Goal: Transaction & Acquisition: Purchase product/service

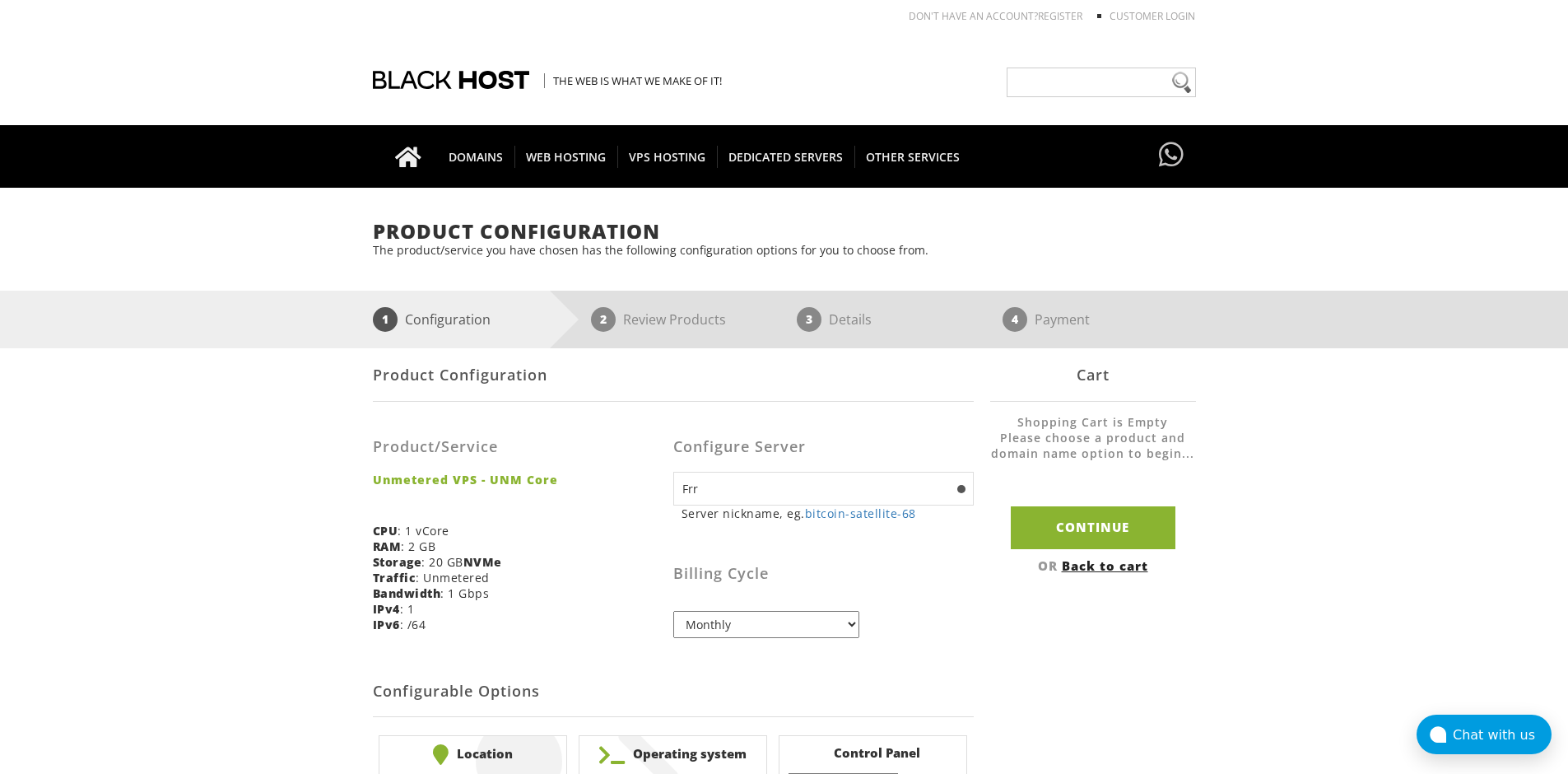
click at [915, 611] on div "Billing Cycle Monthly Quarterly (Save: ~5%) Semi-Annually (Save: ~10%) Annually…" at bounding box center [823, 586] width 301 height 104
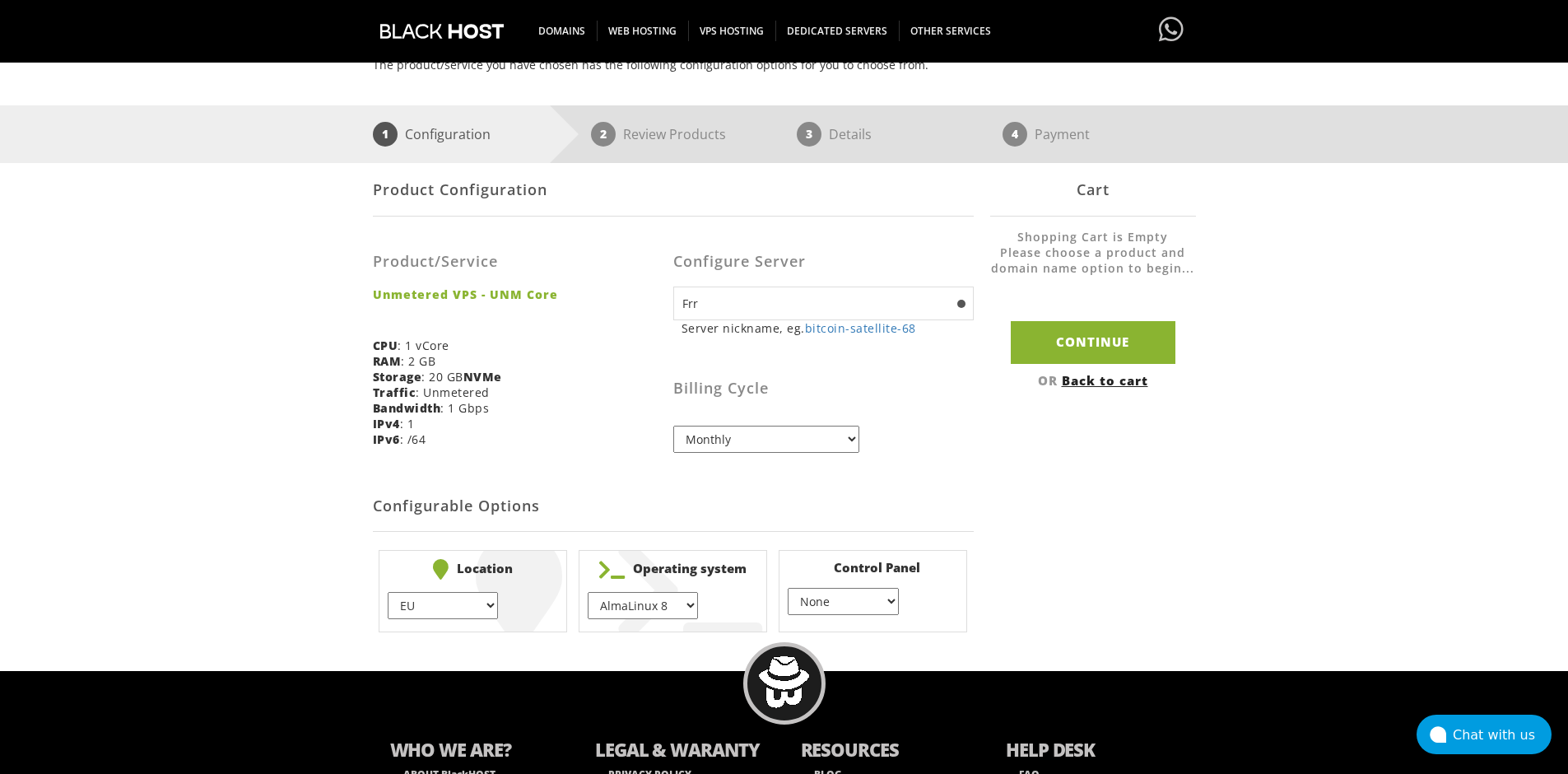
scroll to position [247, 0]
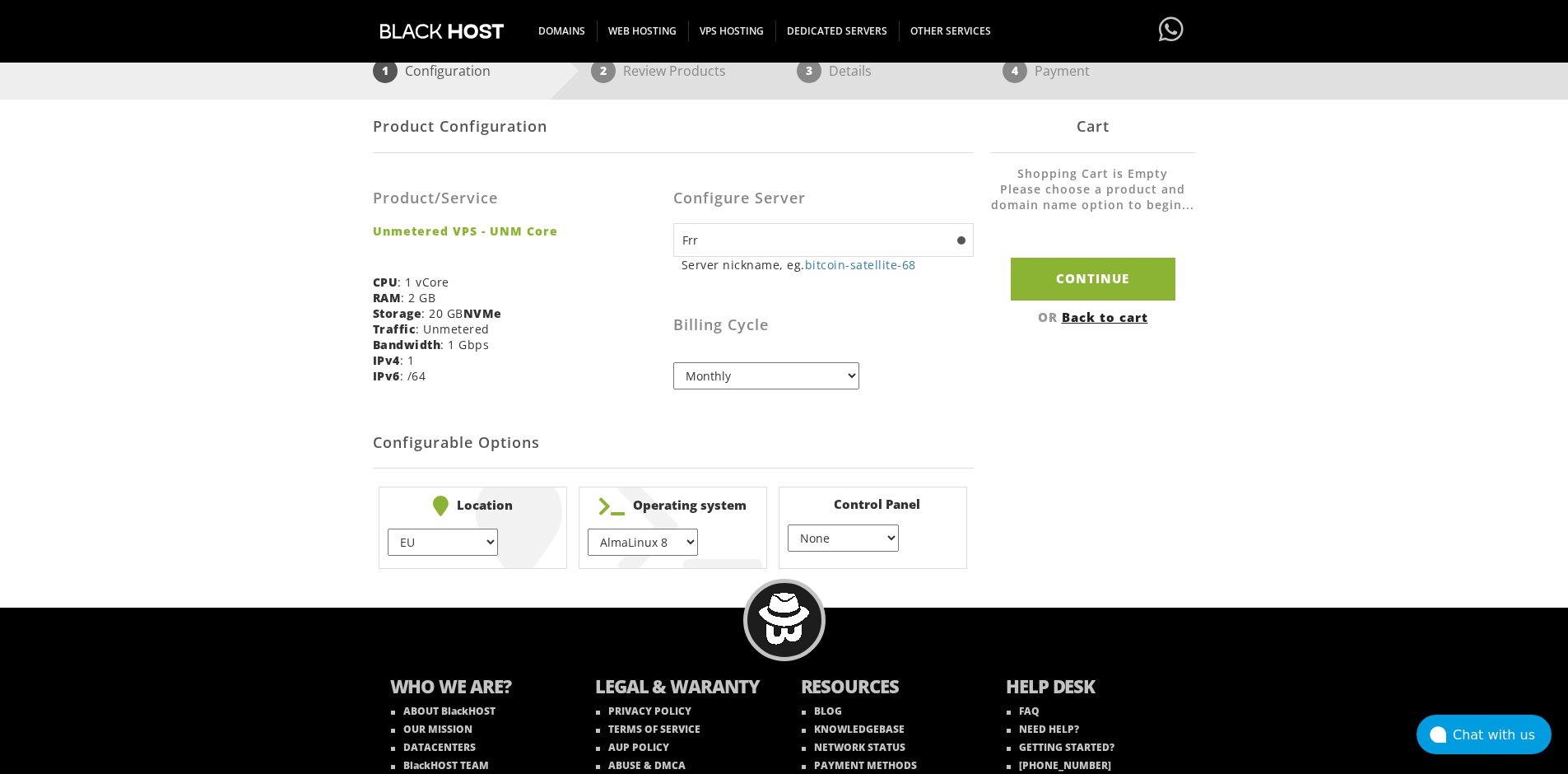
click at [482, 539] on select "EU } [GEOGRAPHIC_DATA] } [GEOGRAPHIC_DATA] } [GEOGRAPHIC_DATA] } [GEOGRAPHIC_DA…" at bounding box center [442, 542] width 110 height 27
click at [388, 529] on select "EU } [GEOGRAPHIC_DATA] } [GEOGRAPHIC_DATA] } [GEOGRAPHIC_DATA] } [GEOGRAPHIC_DA…" at bounding box center [442, 542] width 110 height 27
click at [619, 542] on select "AlmaLinux 8 } AlmaLinux 9 } AlmaLinux 10 } Rocky Linux 8 } Rocky Linux 9 } Cent…" at bounding box center [642, 542] width 110 height 27
select select "1174"
click at [587, 529] on select "AlmaLinux 8 } AlmaLinux 9 } AlmaLinux 10 } Rocky Linux 8 } Rocky Linux 9 } Cent…" at bounding box center [642, 542] width 110 height 27
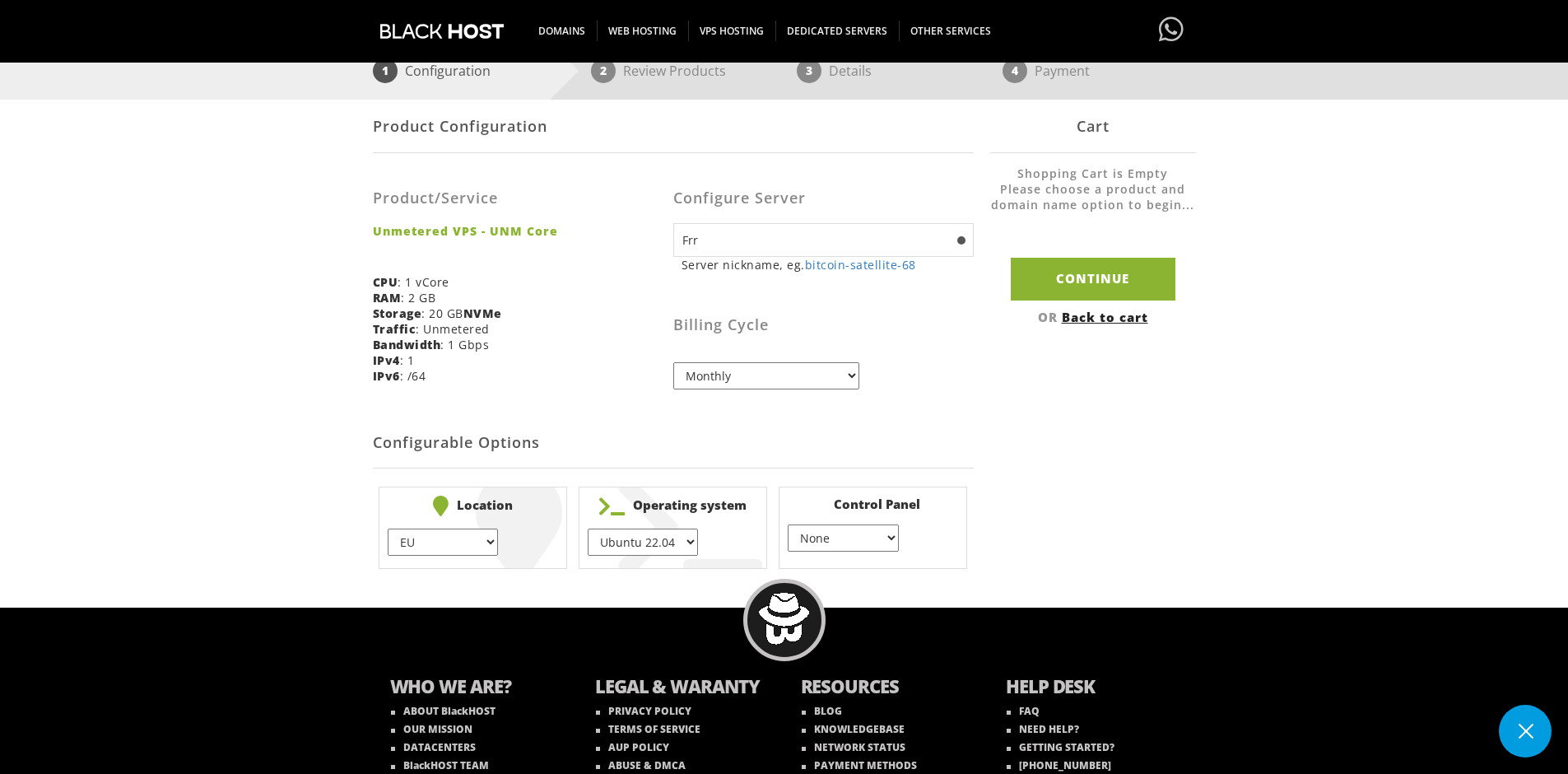
click at [836, 550] on select "None } Virtualmin } Cpanel } DirectAdmin }" at bounding box center [842, 538] width 110 height 27
click at [788, 525] on select "None } Virtualmin } Cpanel } DirectAdmin }" at bounding box center [842, 538] width 110 height 27
click at [876, 539] on select "None } Virtualmin } Cpanel } DirectAdmin }" at bounding box center [842, 538] width 110 height 27
click at [788, 525] on select "None } Virtualmin } Cpanel } DirectAdmin }" at bounding box center [842, 538] width 110 height 27
drag, startPoint x: 842, startPoint y: 538, endPoint x: 852, endPoint y: 549, distance: 14.9
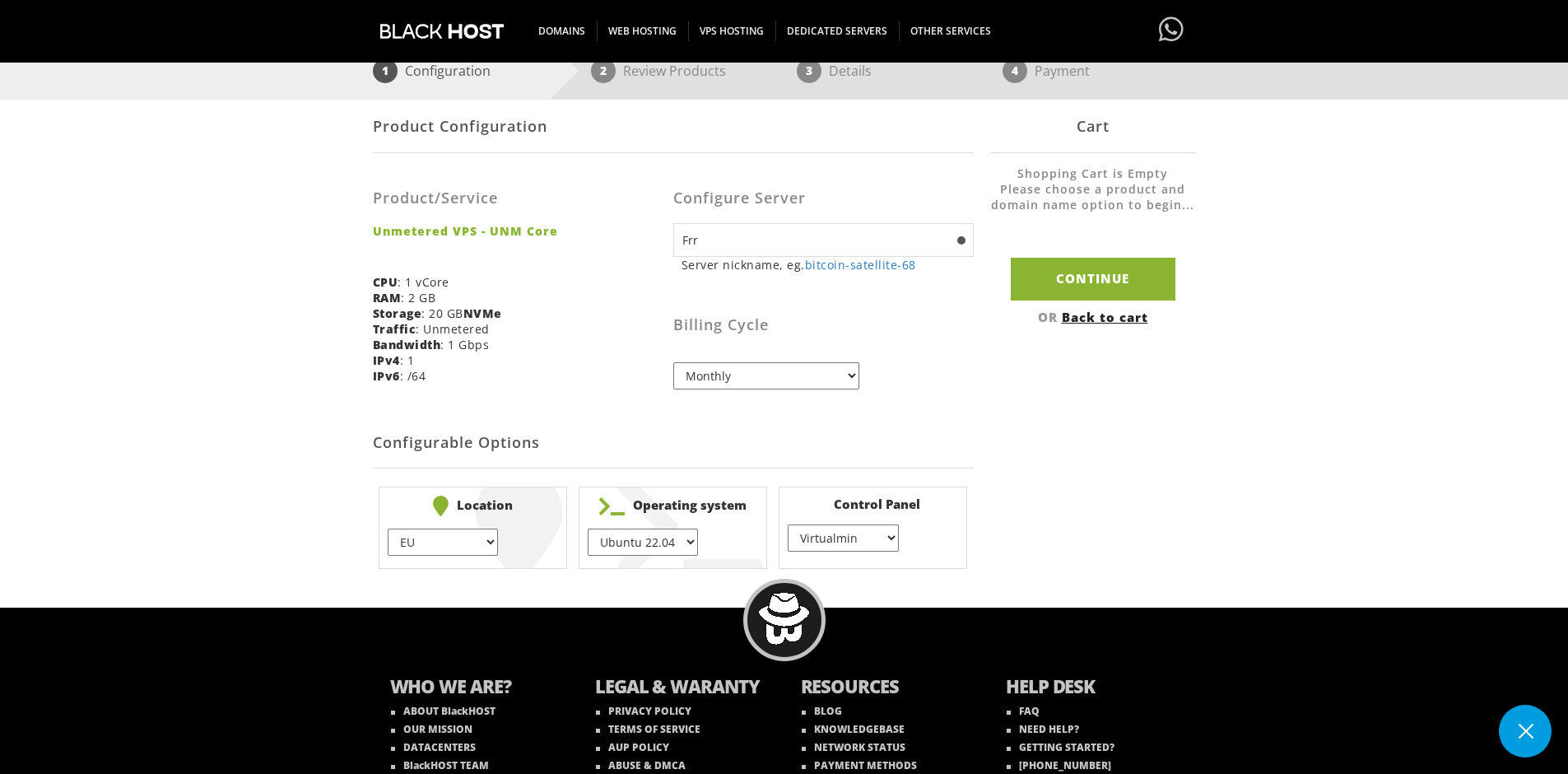
click at [842, 538] on select "None } Virtualmin } Cpanel } DirectAdmin }" at bounding box center [842, 538] width 110 height 27
click at [788, 525] on select "None } Virtualmin } Cpanel } DirectAdmin }" at bounding box center [842, 538] width 110 height 27
click at [845, 537] on select "None } Virtualmin } Cpanel } DirectAdmin }" at bounding box center [842, 538] width 110 height 27
select select "255"
click at [788, 525] on select "None } Virtualmin } Cpanel } DirectAdmin }" at bounding box center [842, 538] width 110 height 27
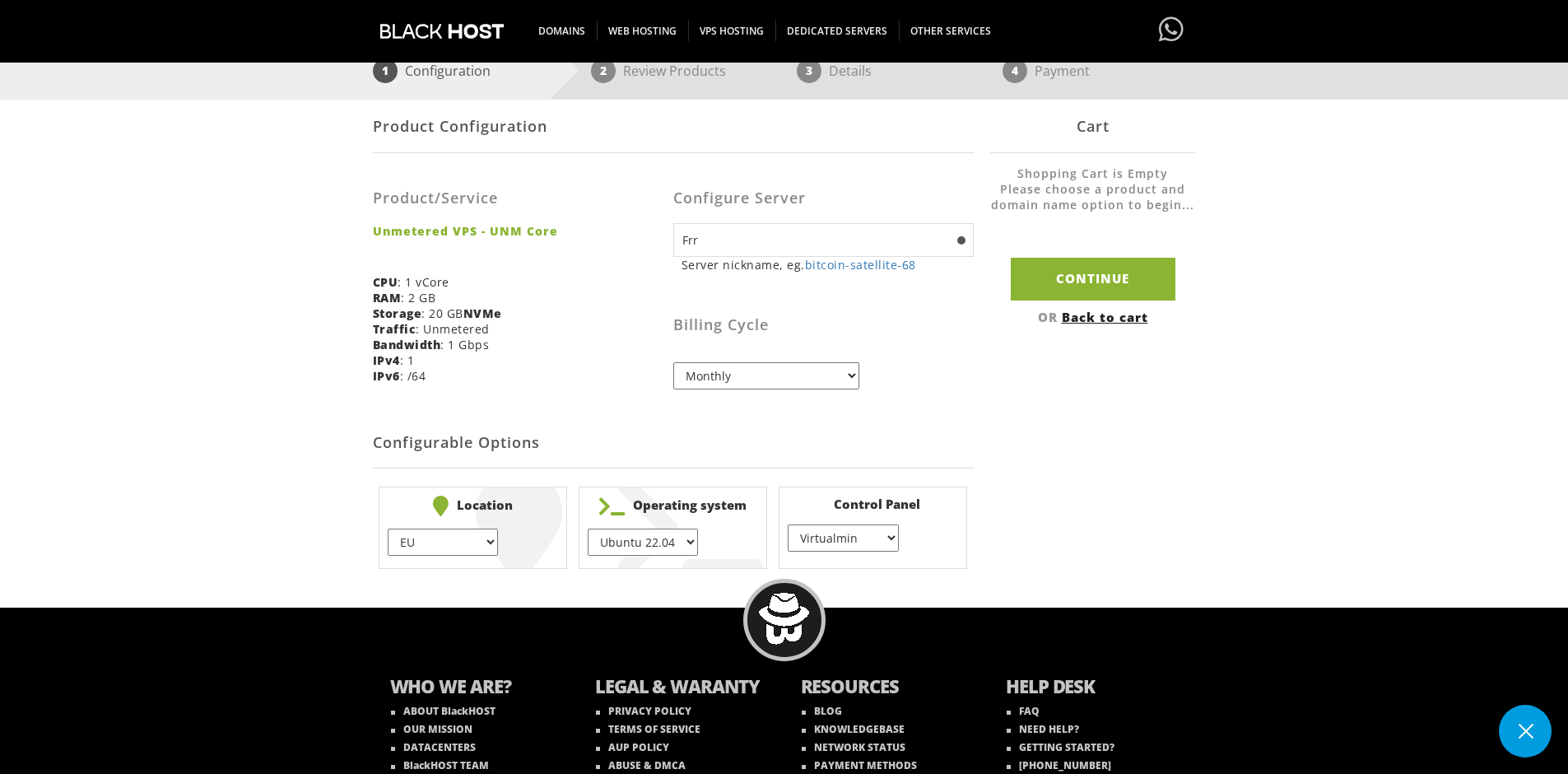
click at [942, 492] on li "Control Panel None } Virtualmin } Cpanel } DirectAdmin } + $ 30.00" at bounding box center [873, 527] width 189 height 82
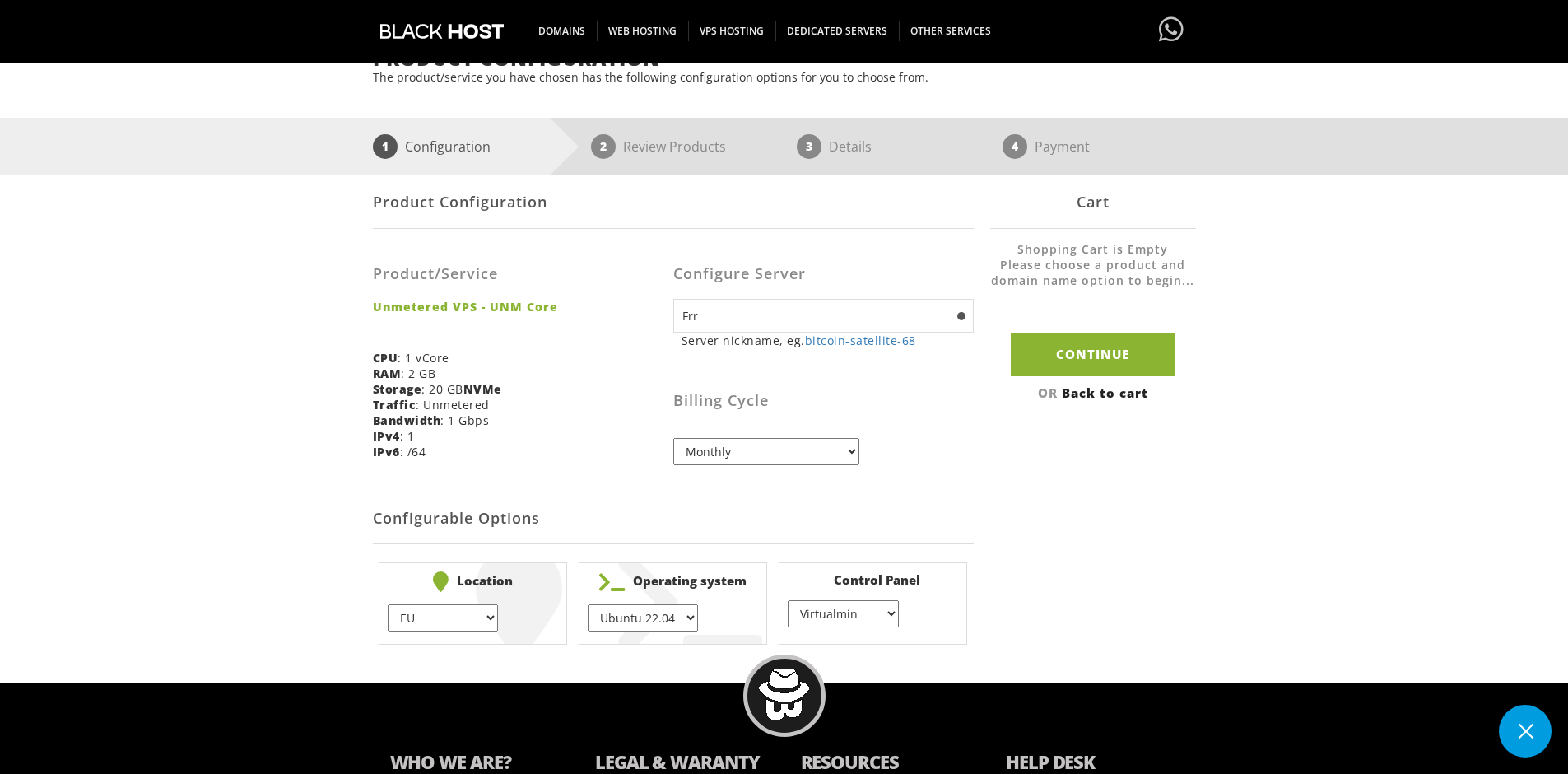
scroll to position [165, 0]
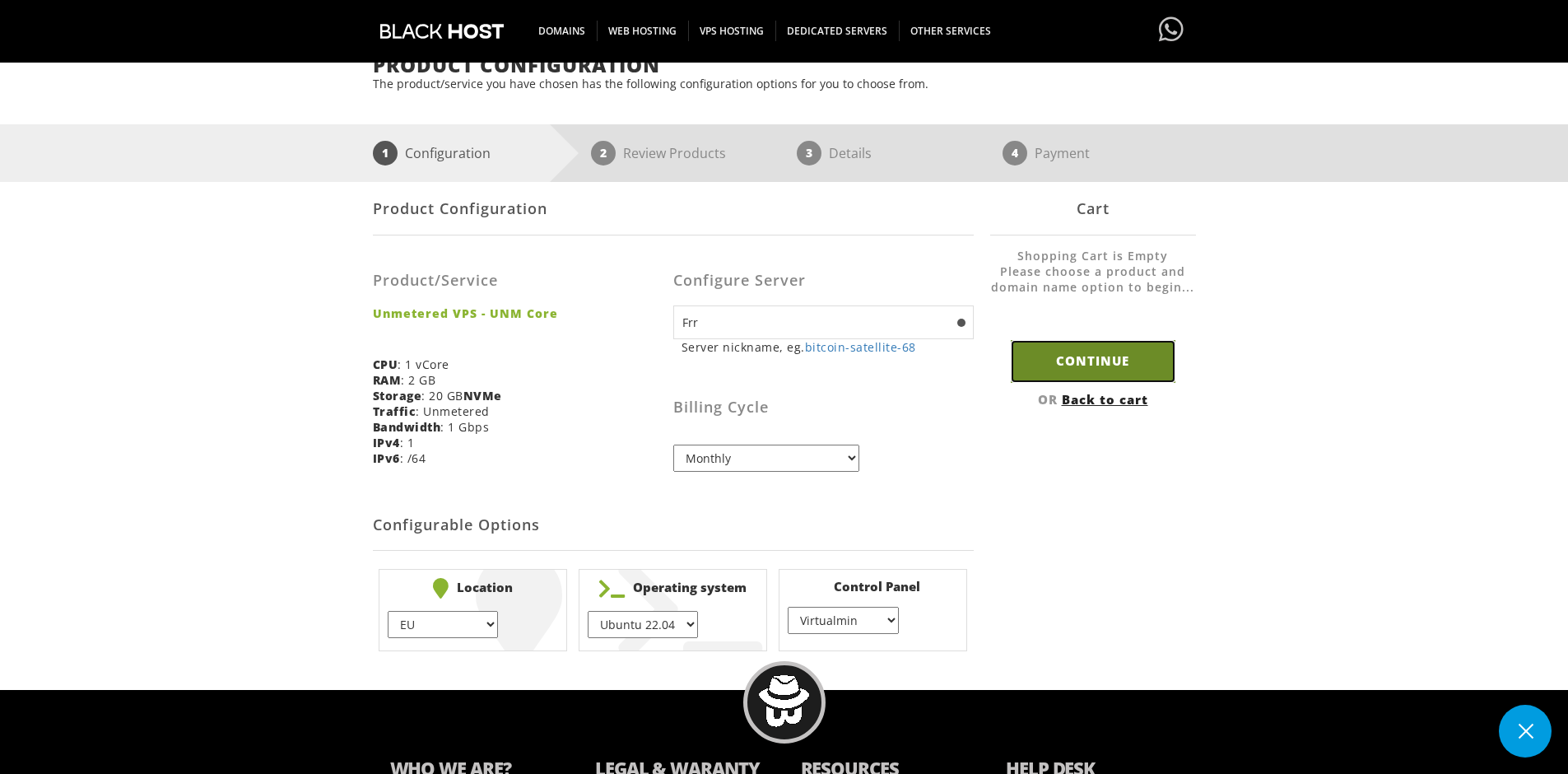
click at [1068, 368] on input "Continue" at bounding box center [1093, 360] width 165 height 42
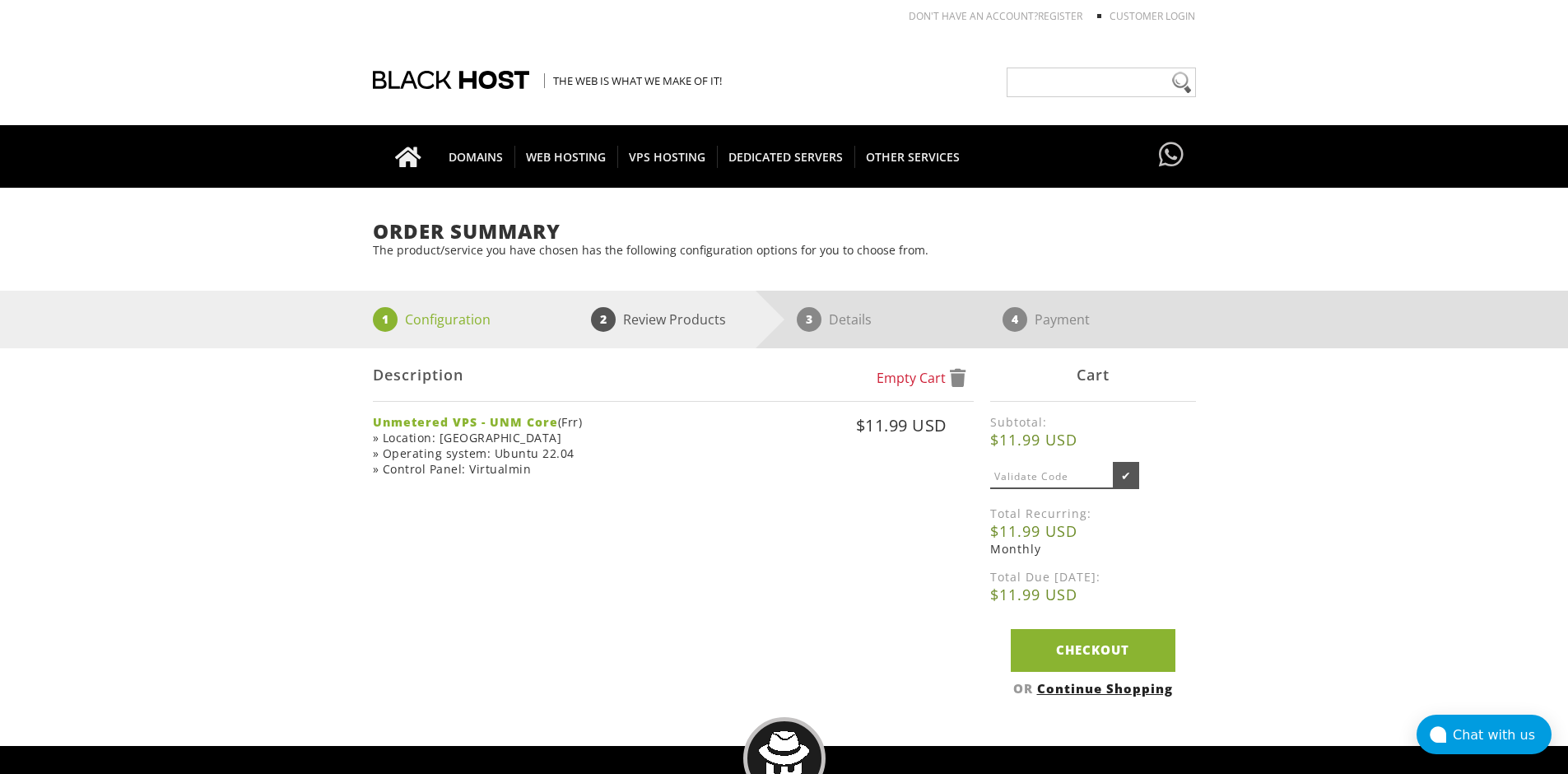
click at [1051, 475] on input "text" at bounding box center [1051, 476] width 123 height 24
click at [1089, 643] on link "Checkout" at bounding box center [1093, 650] width 165 height 42
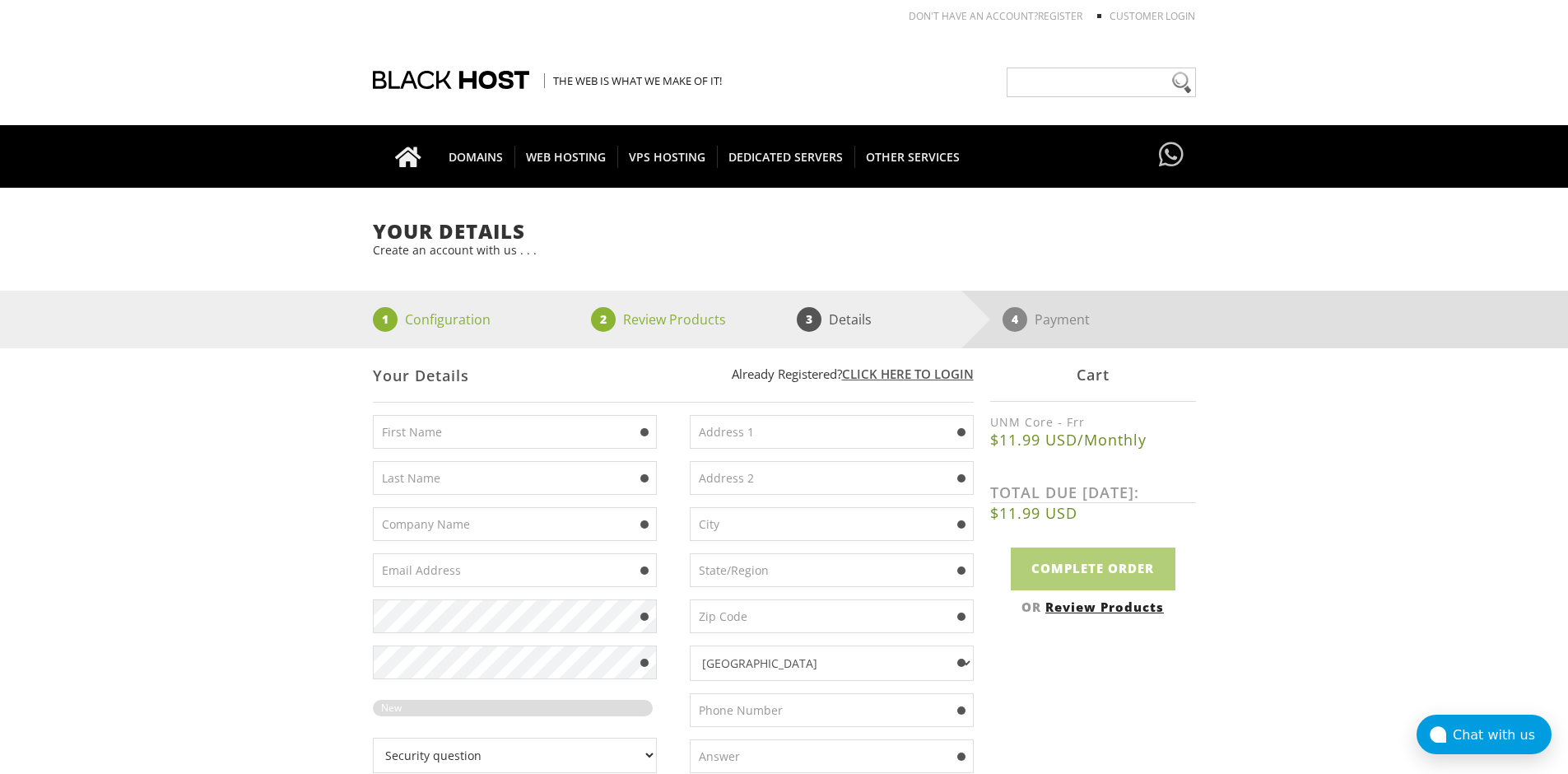
click at [570, 428] on input "text" at bounding box center [514, 432] width 284 height 34
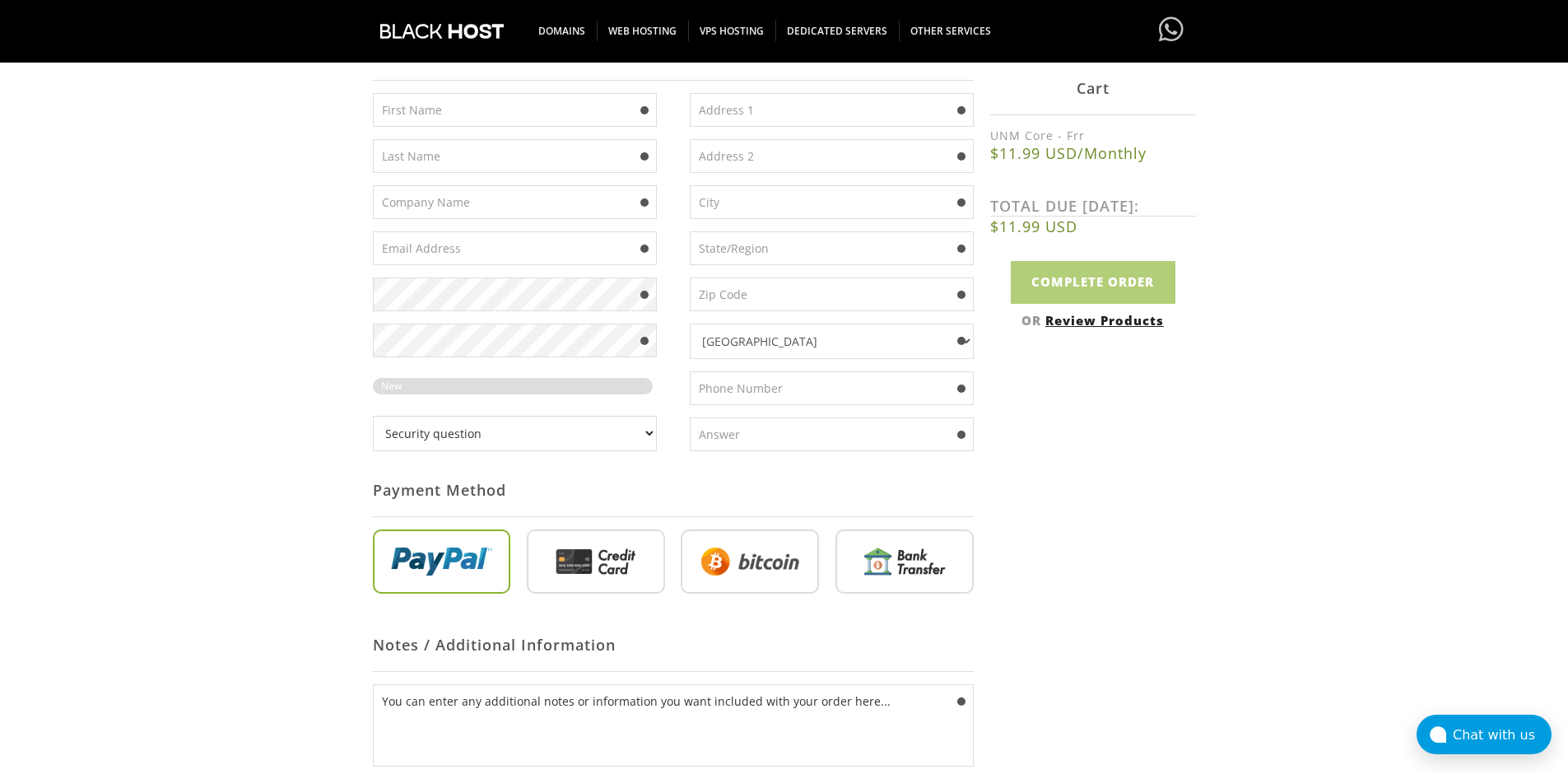
scroll to position [329, 0]
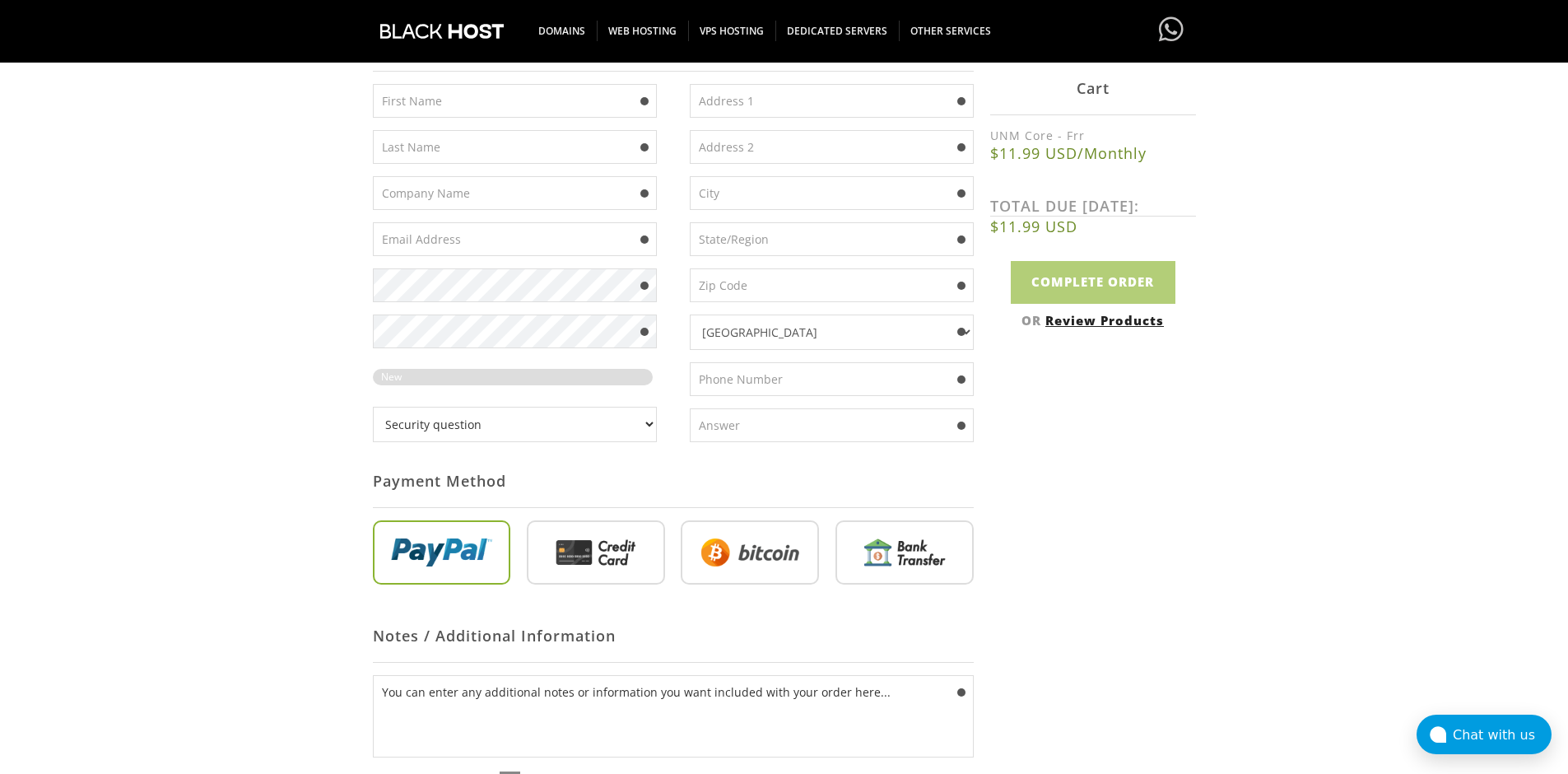
click at [773, 549] on input "radio" at bounding box center [750, 555] width 138 height 64
radio input "true"
click at [769, 554] on input "radio" at bounding box center [750, 555] width 138 height 64
click at [768, 554] on input "radio" at bounding box center [750, 555] width 138 height 64
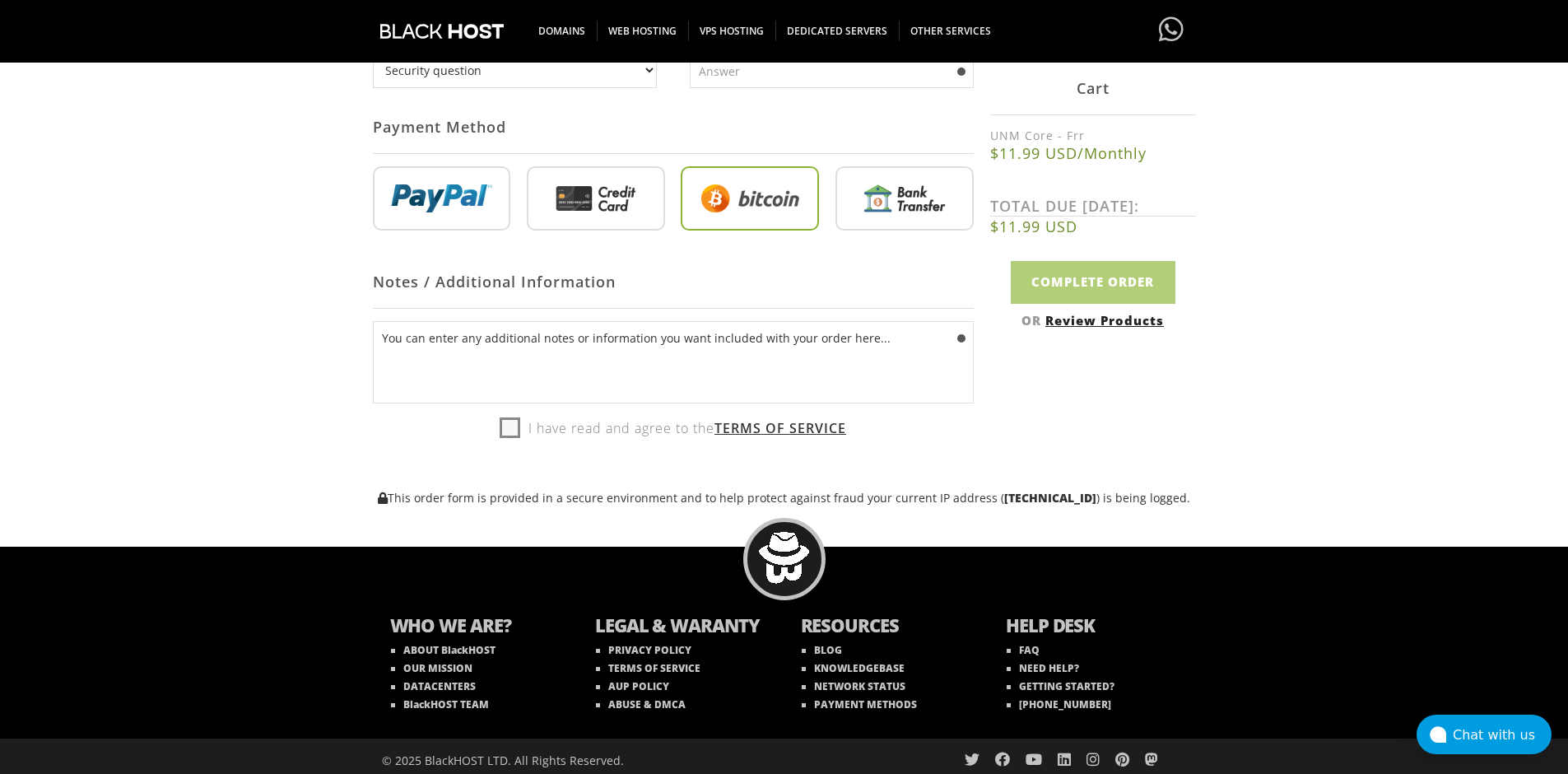
scroll to position [707, 0]
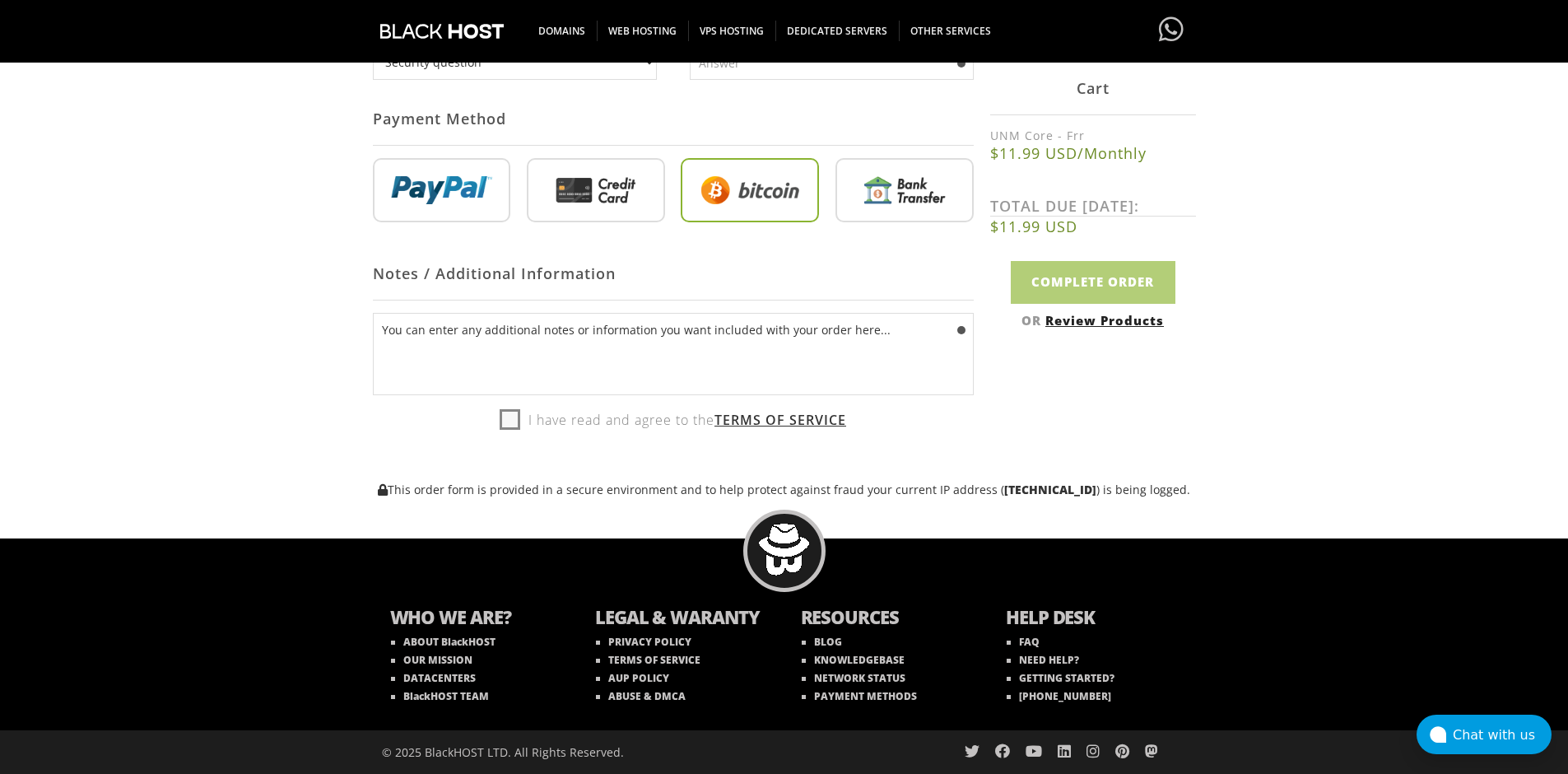
click at [516, 408] on label "I have read and agree to the Terms of Service" at bounding box center [673, 420] width 346 height 25
checkbox input "true"
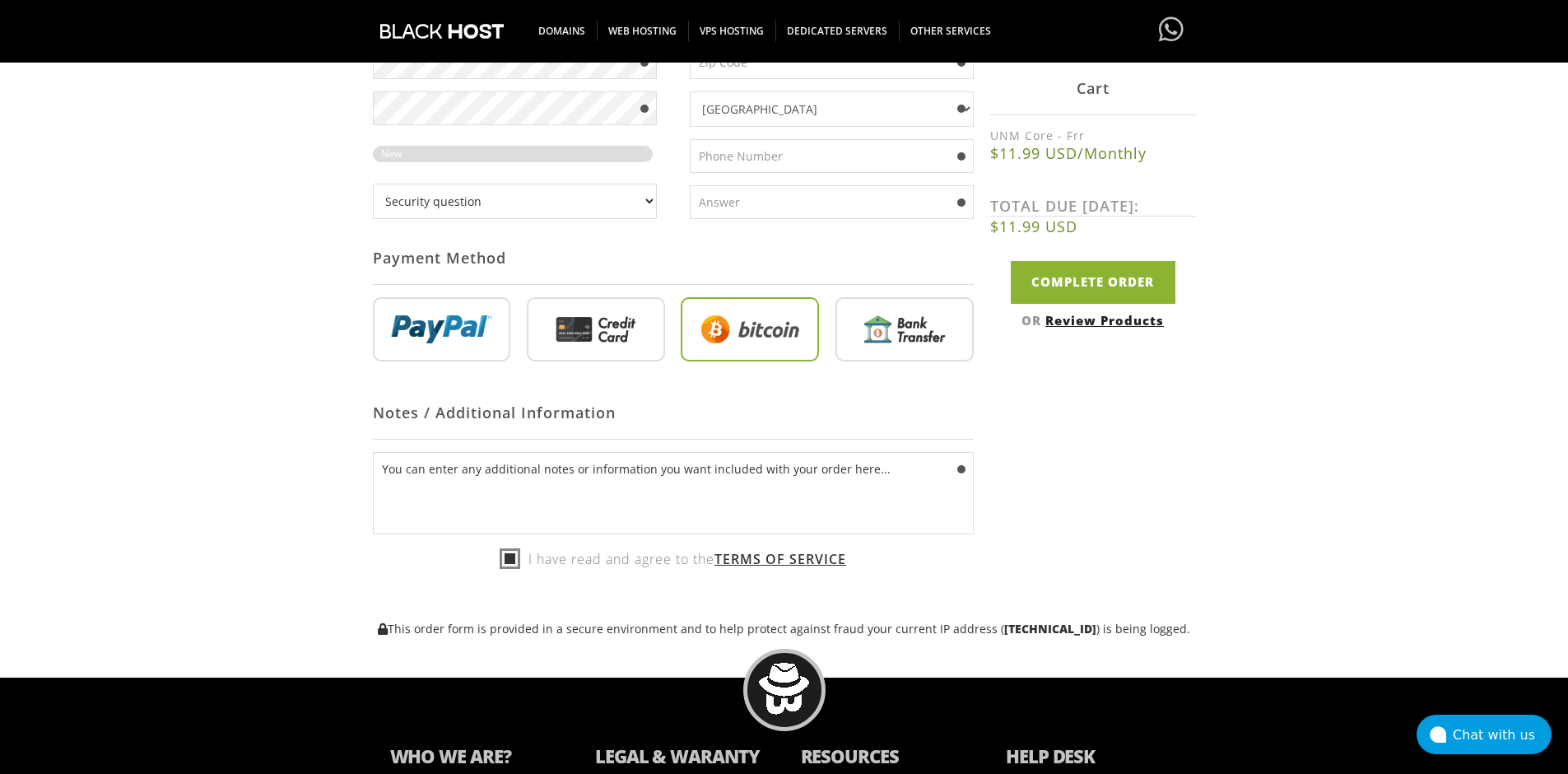
scroll to position [543, 0]
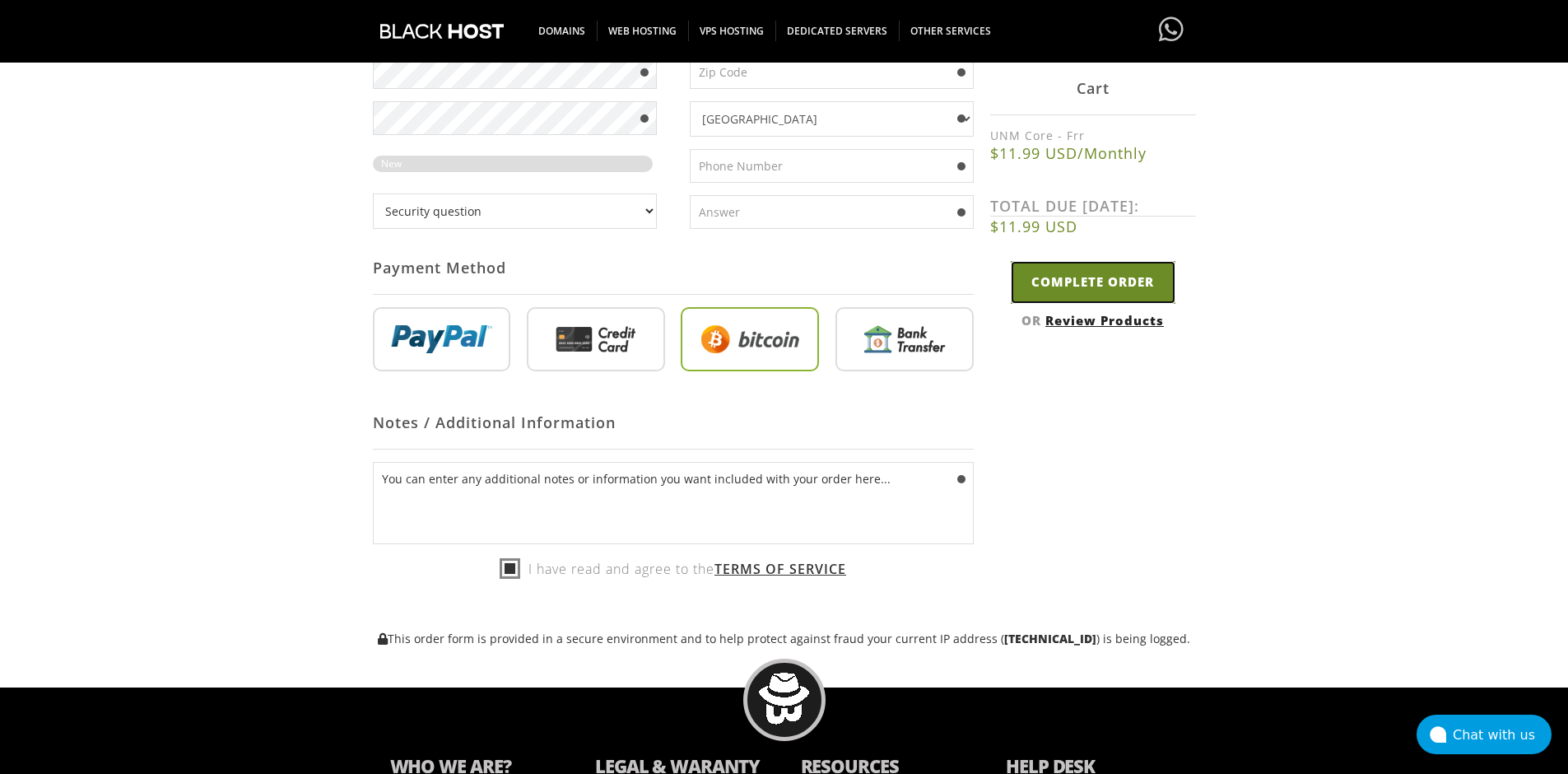
click at [1049, 282] on input "Complete Order" at bounding box center [1093, 282] width 165 height 42
type input "Please Wait..."
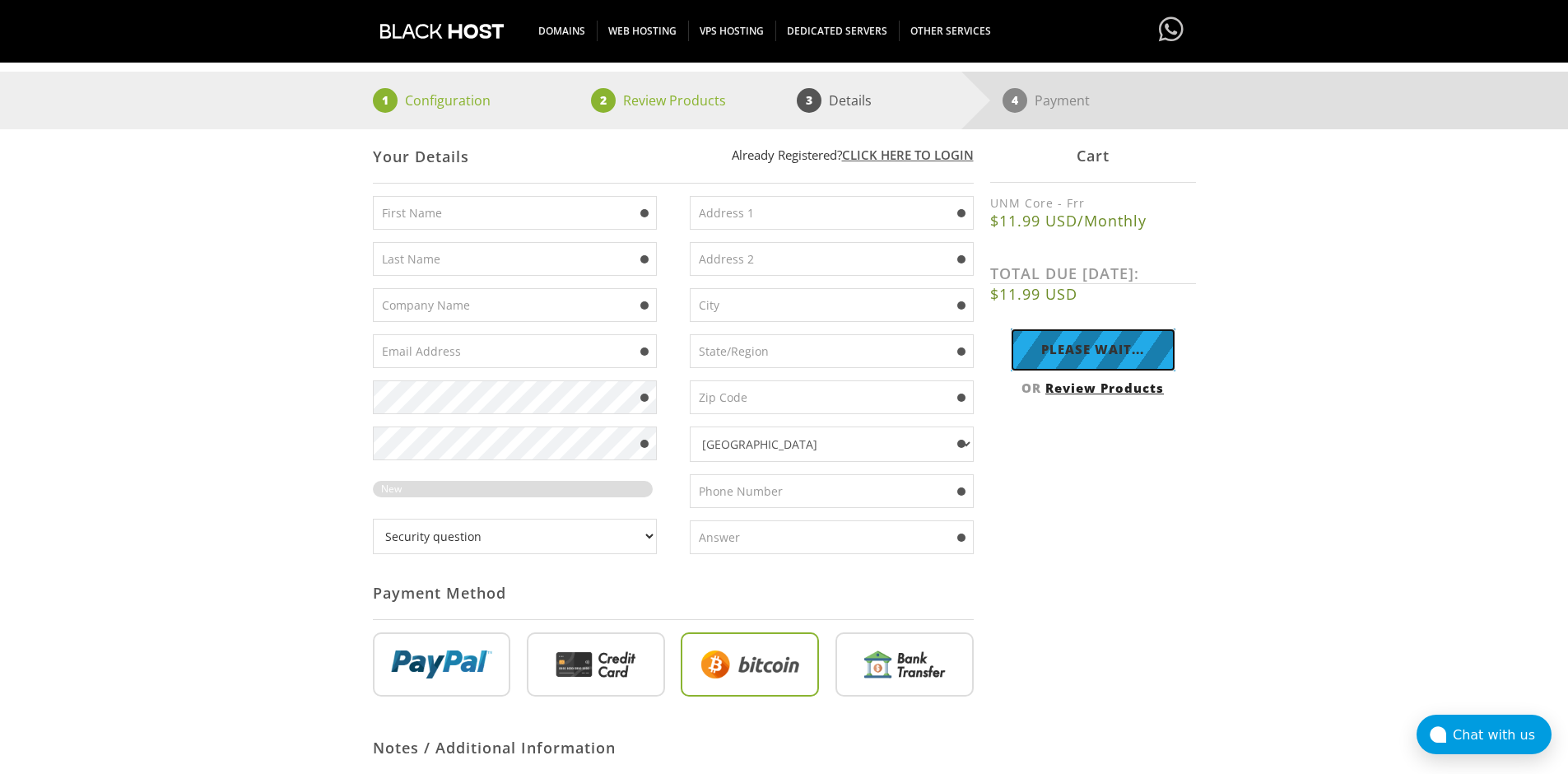
scroll to position [213, 0]
